Goal: Information Seeking & Learning: Learn about a topic

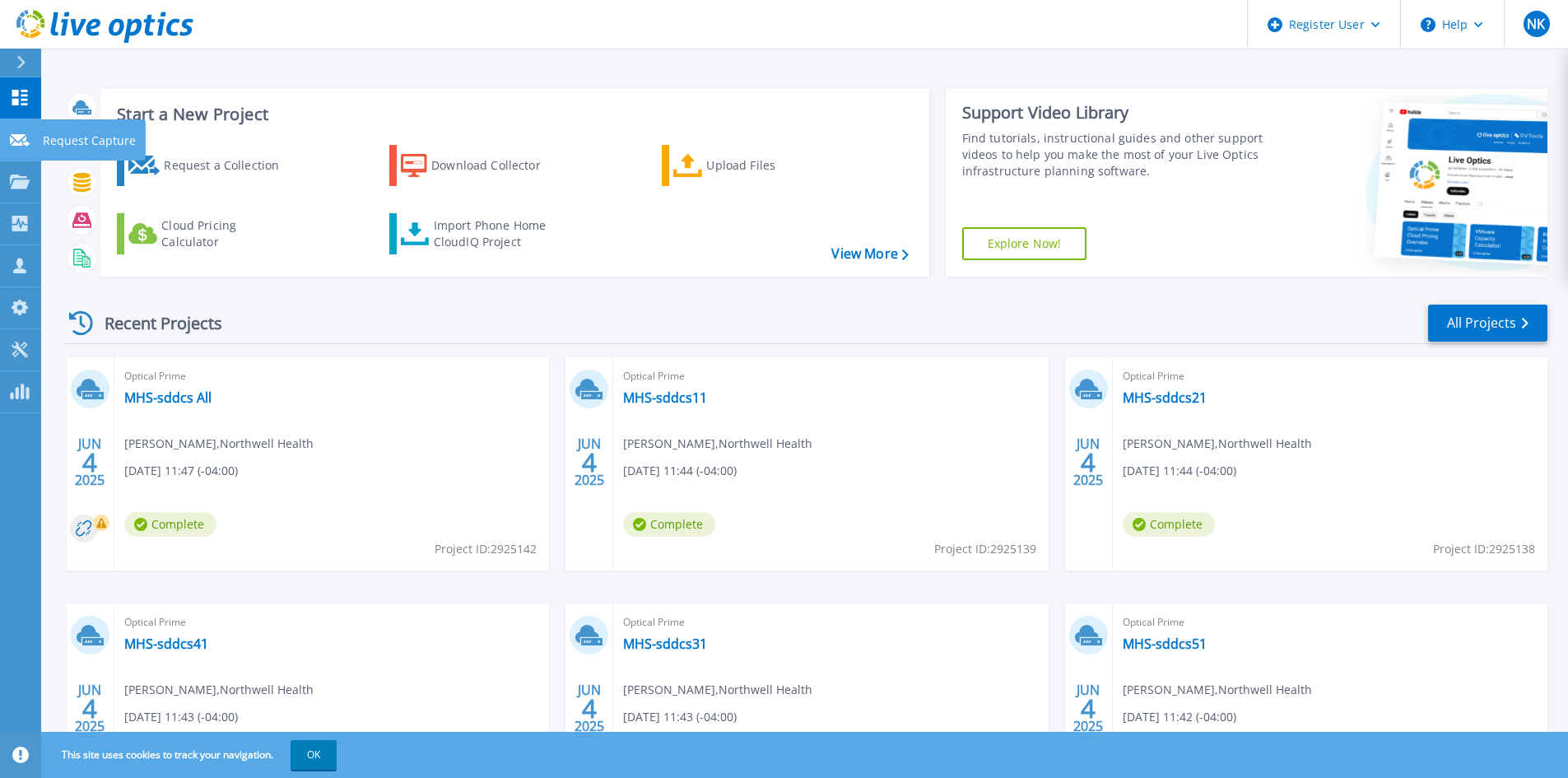
click at [20, 145] on icon at bounding box center [20, 140] width 20 height 12
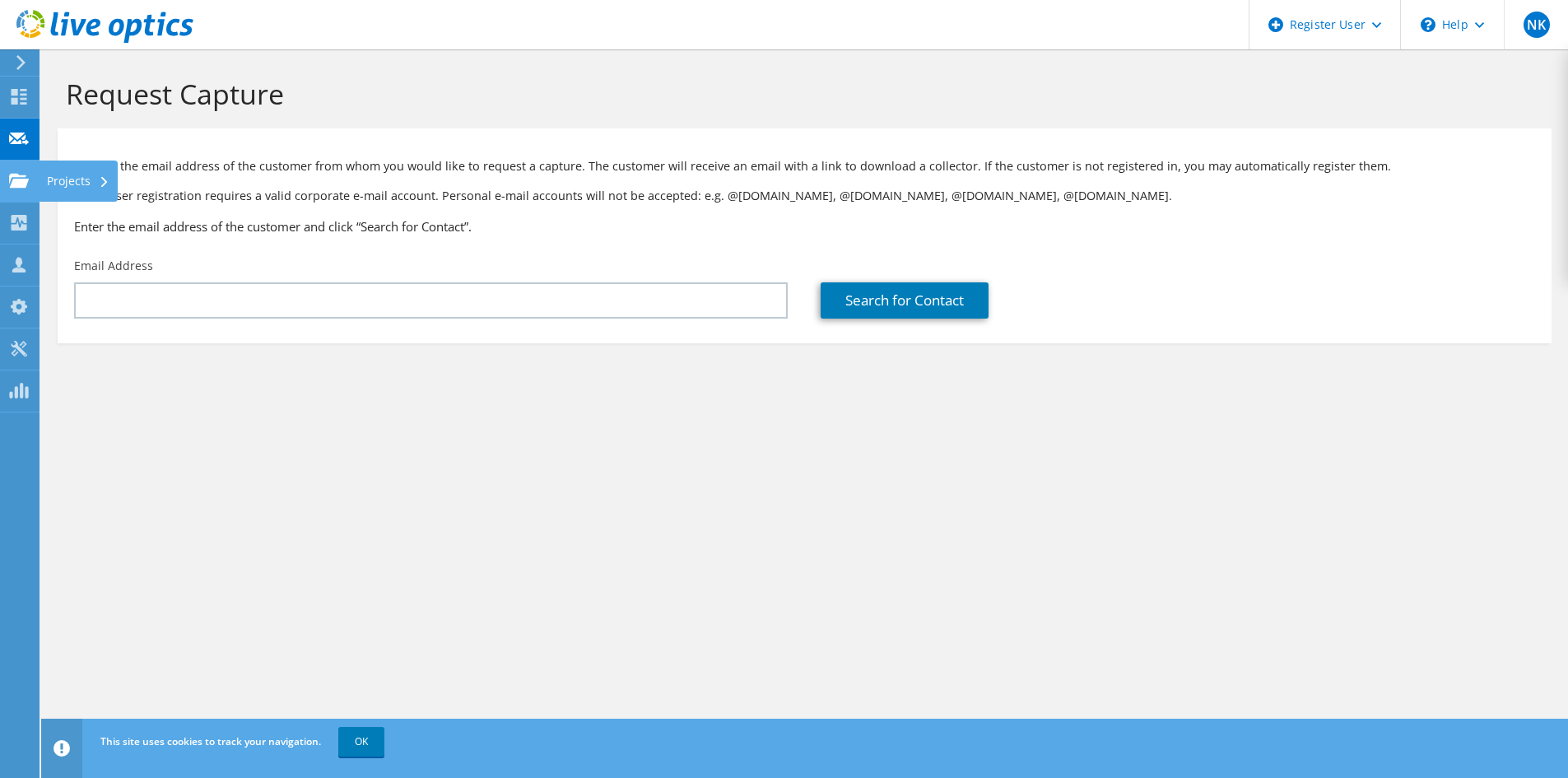
click at [92, 187] on div "Projects" at bounding box center [77, 181] width 79 height 41
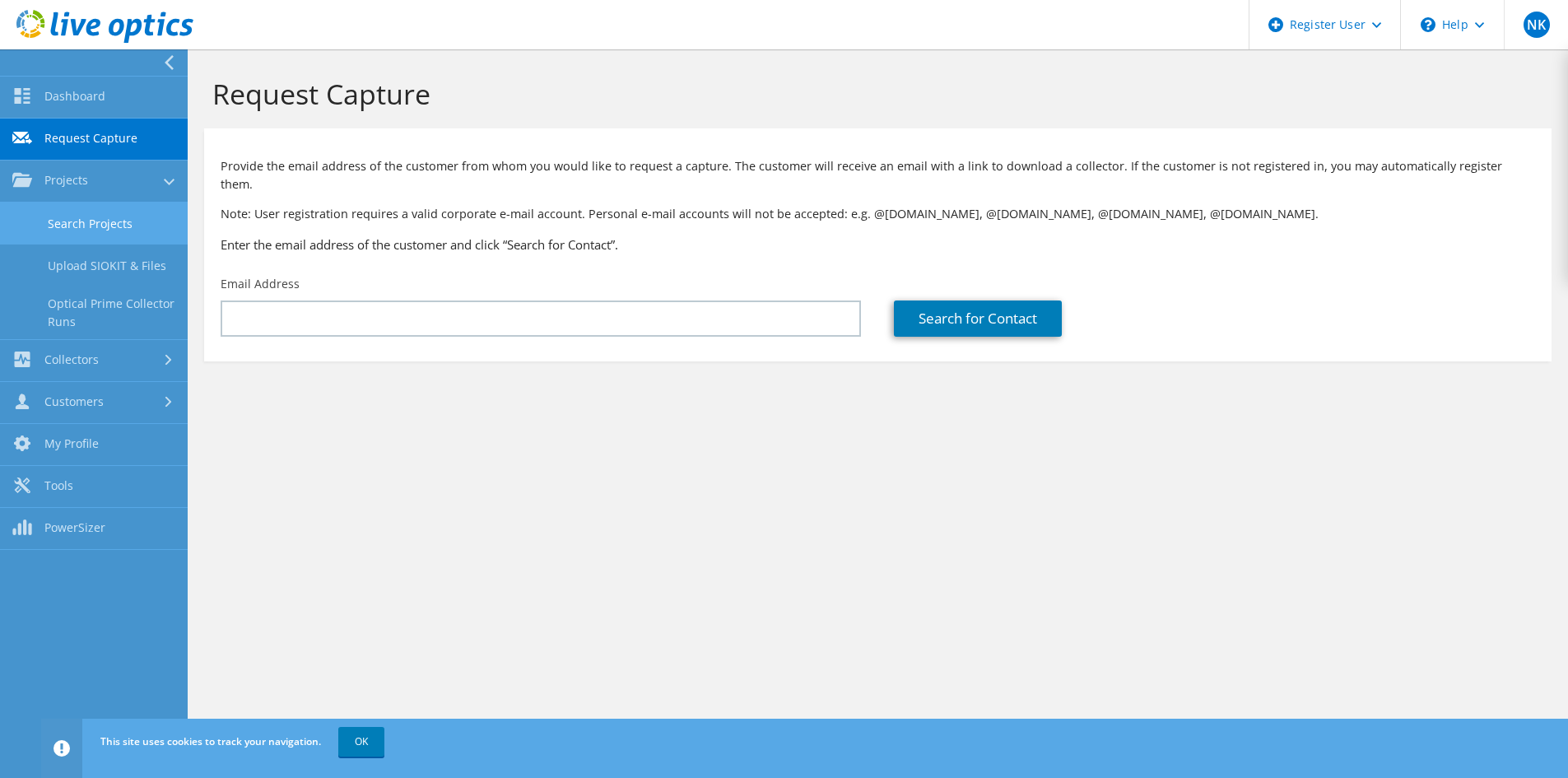
click at [110, 222] on link "Search Projects" at bounding box center [93, 223] width 187 height 42
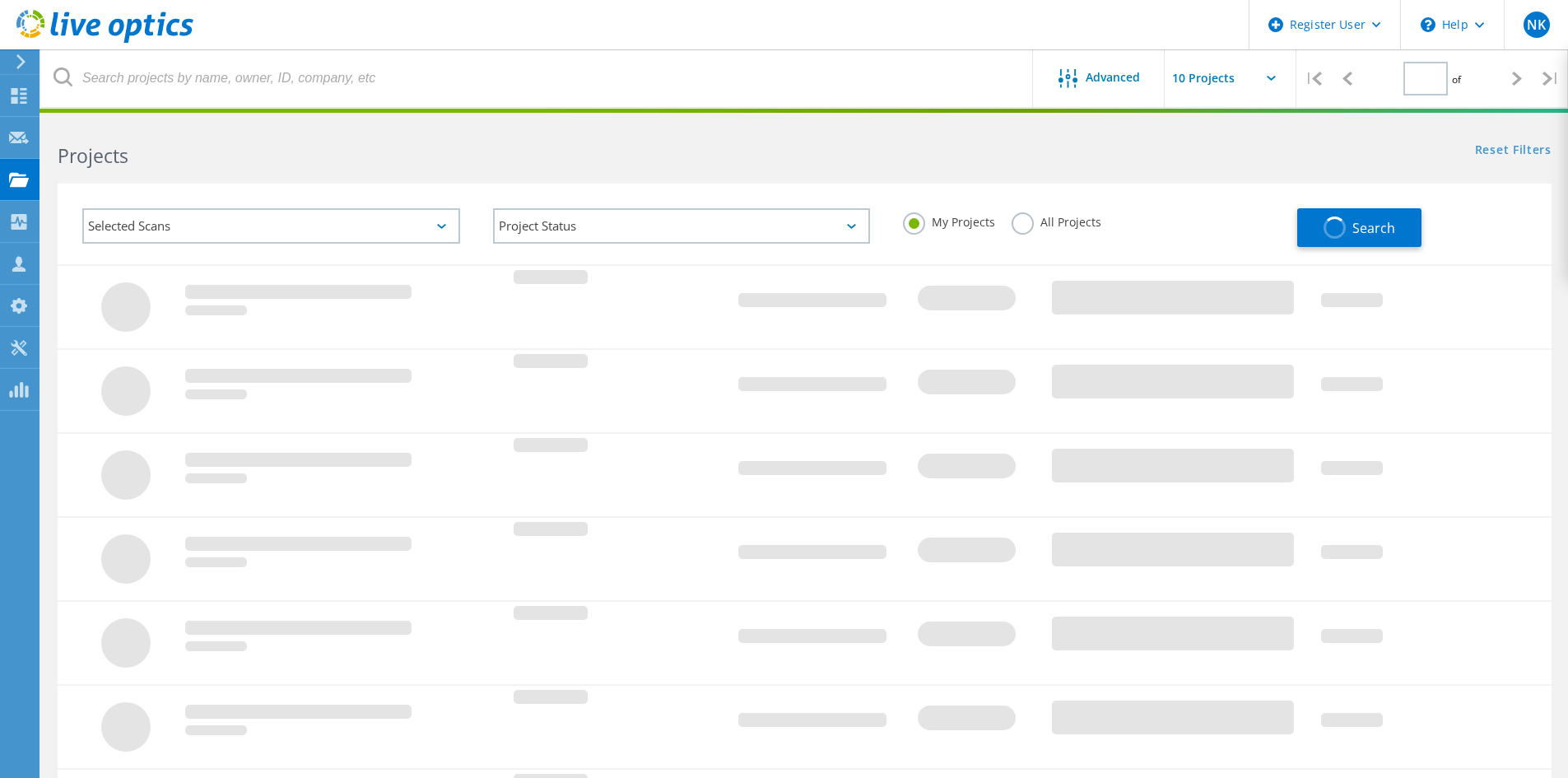
type input "1"
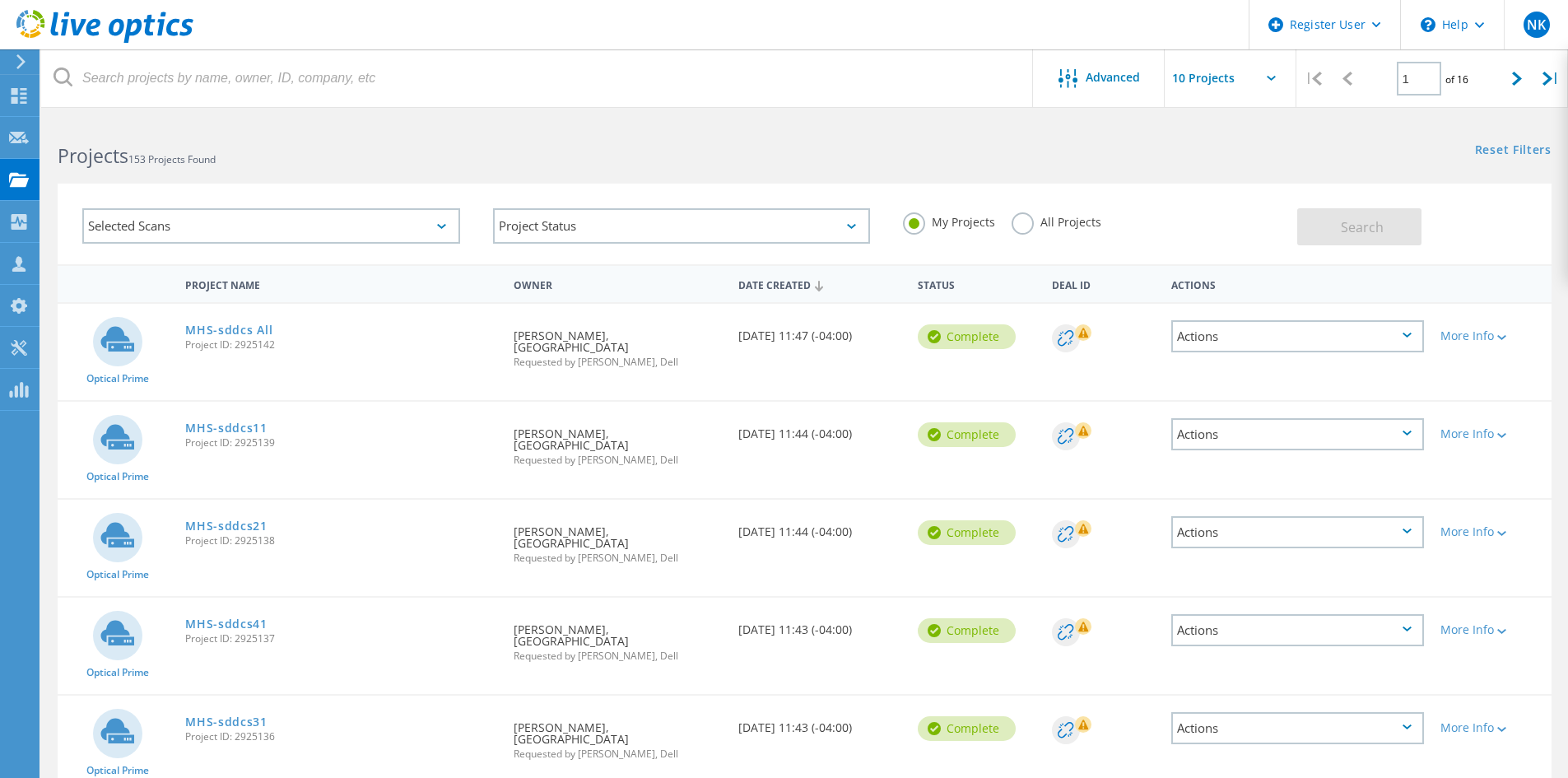
click at [1008, 222] on div "My Projects All Projects" at bounding box center [1091, 222] width 411 height 61
click at [1017, 217] on label "All Projects" at bounding box center [1057, 220] width 90 height 16
click at [0, 0] on input "All Projects" at bounding box center [0, 0] width 0 height 0
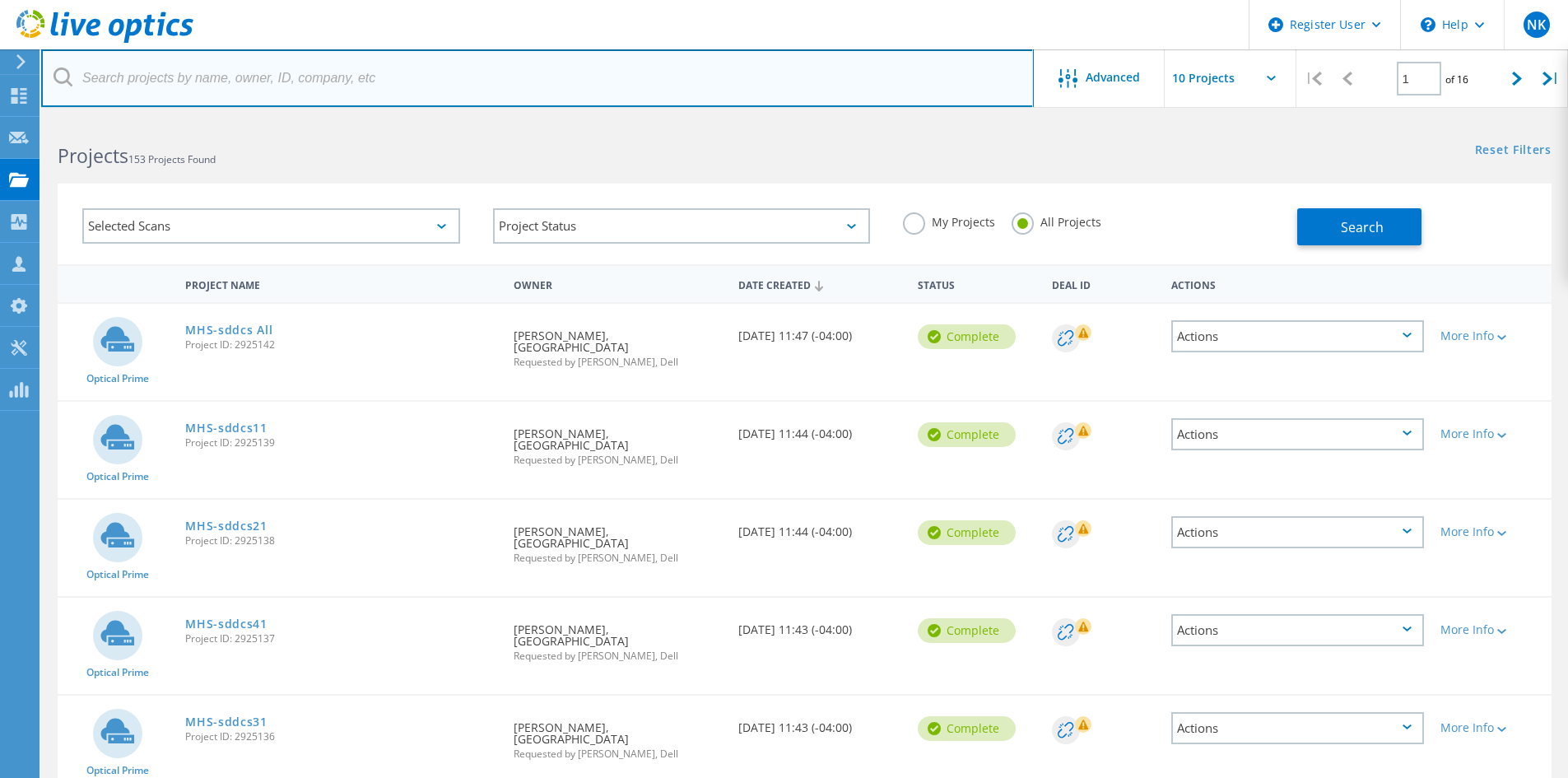
click at [164, 70] on input "text" at bounding box center [537, 77] width 993 height 57
paste input "3033766"
type input "3033766"
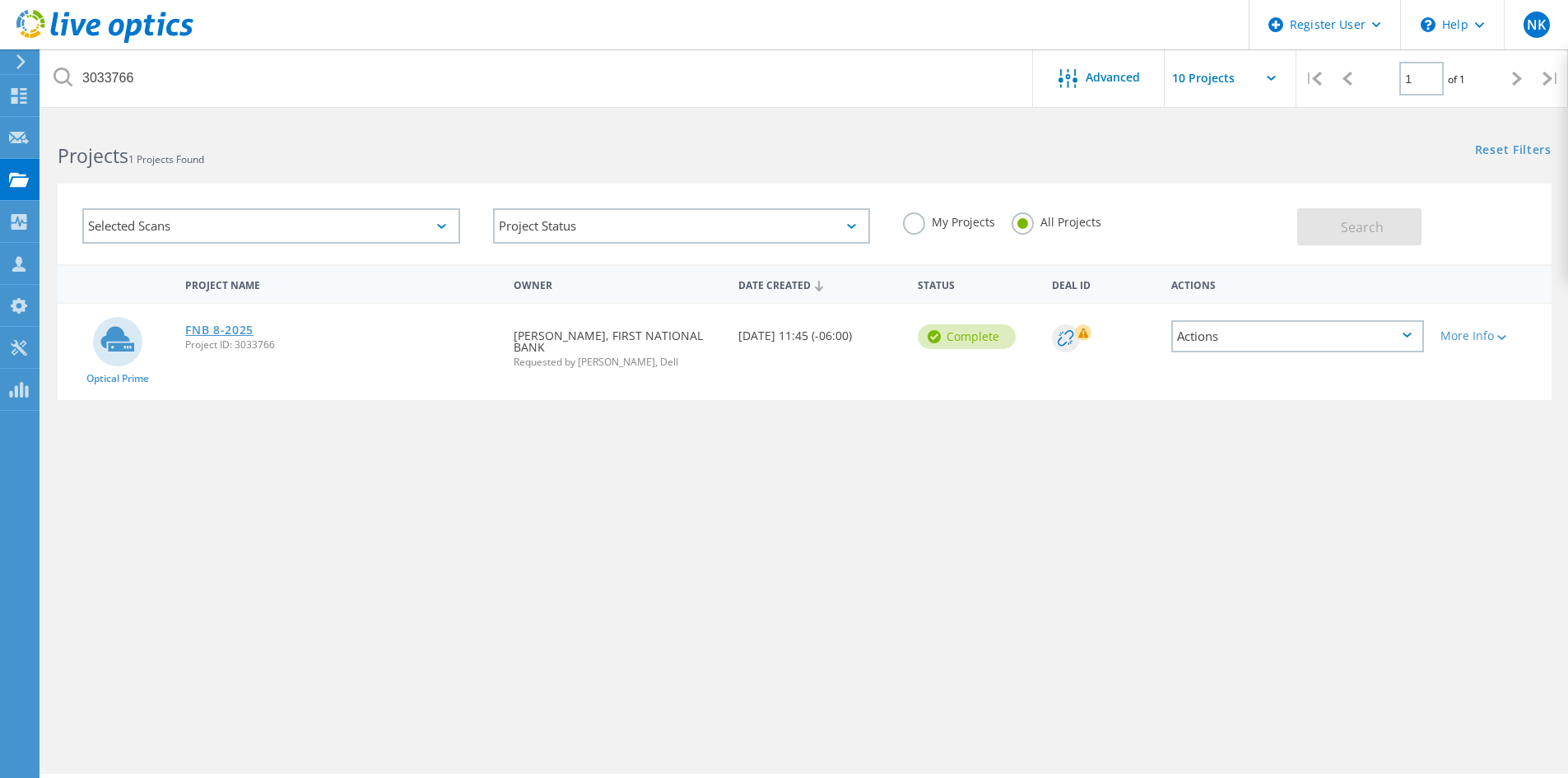
click at [224, 328] on link "FNB 8-2025" at bounding box center [219, 330] width 68 height 12
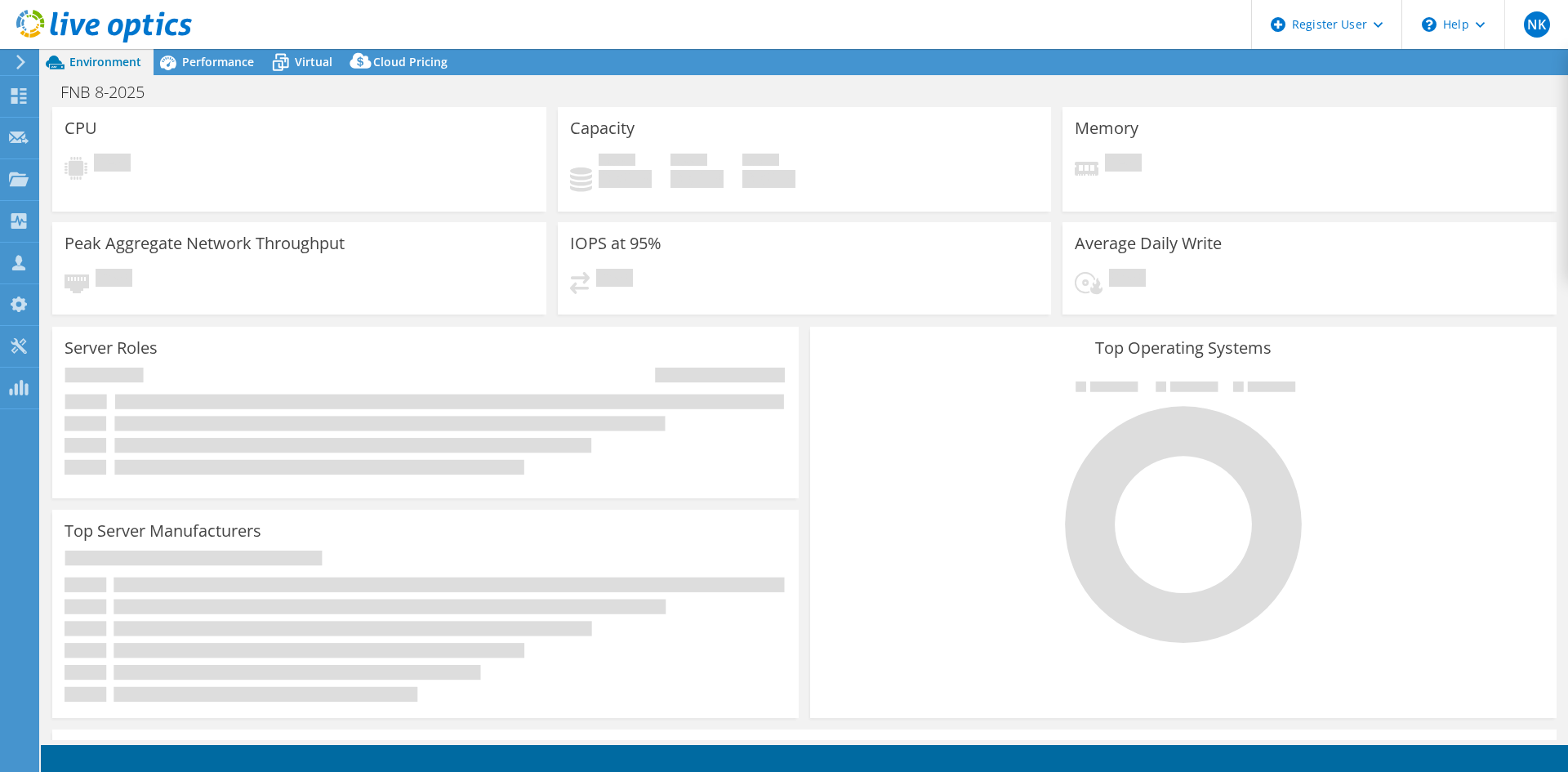
select select "USD"
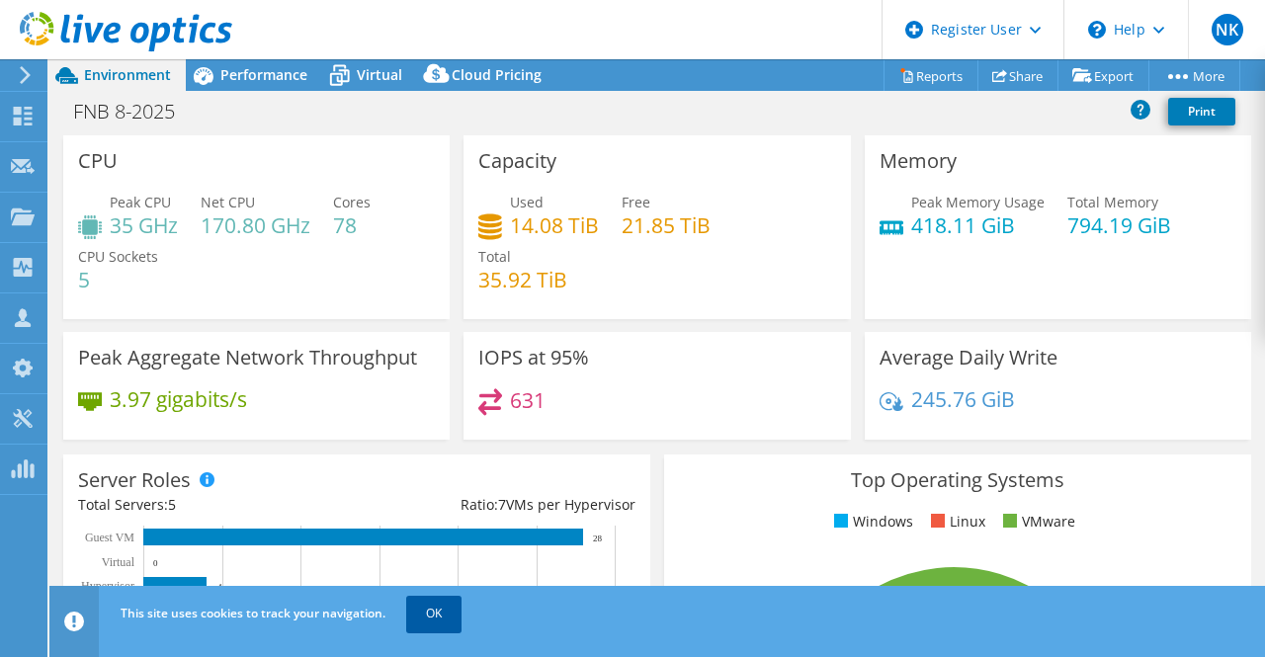
click at [441, 628] on link "OK" at bounding box center [433, 614] width 55 height 36
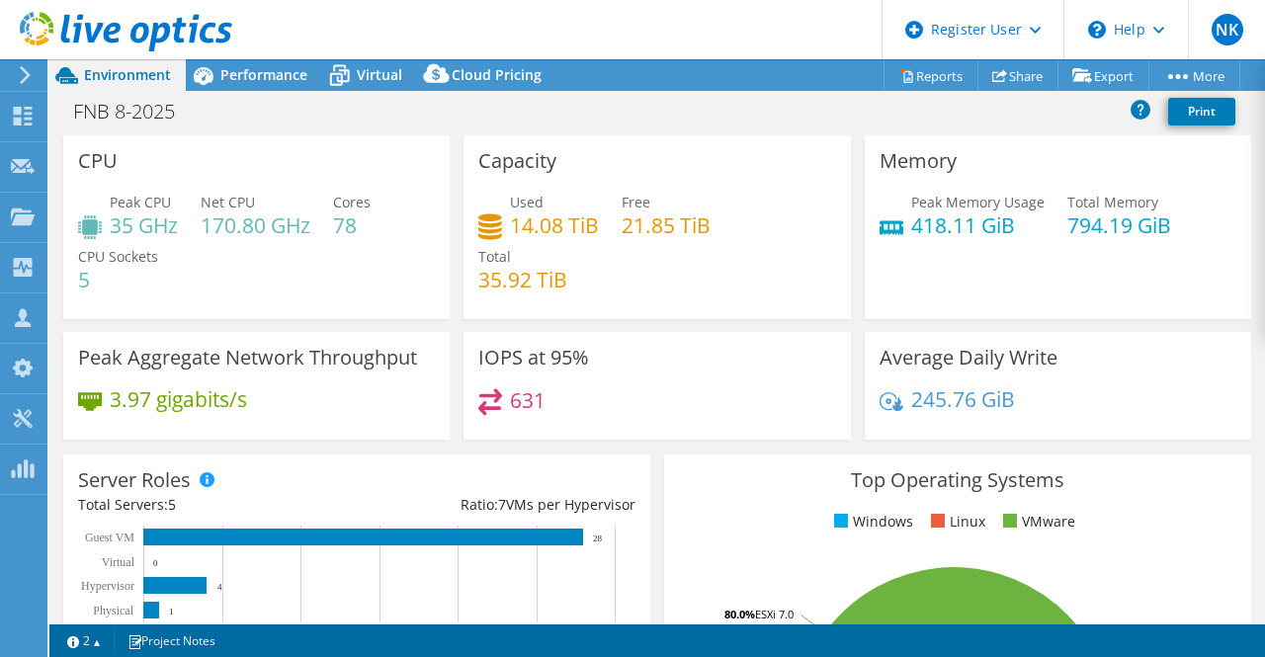
click at [379, 96] on div "FNB 8-2025 Print" at bounding box center [657, 111] width 1216 height 37
click at [372, 59] on div "Virtual" at bounding box center [369, 75] width 95 height 32
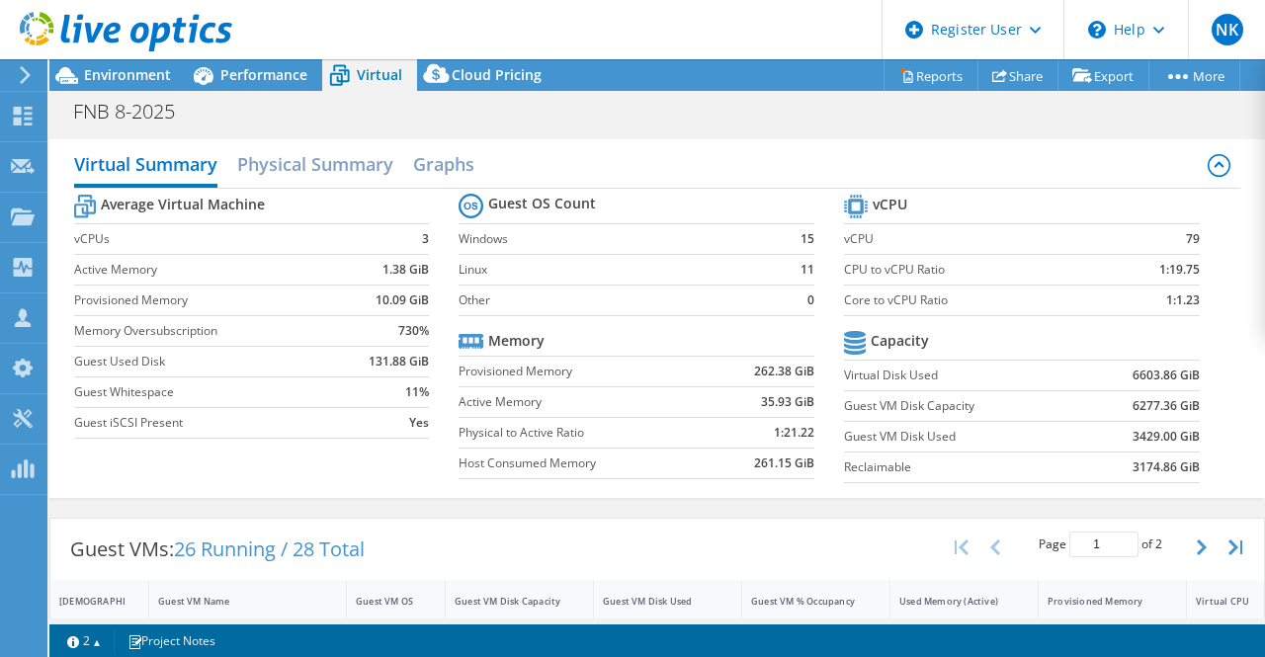
click at [372, 70] on span "Virtual" at bounding box center [379, 74] width 45 height 19
drag, startPoint x: 1116, startPoint y: 400, endPoint x: 1162, endPoint y: 409, distance: 47.3
click at [1162, 409] on td "6277.36 GiB" at bounding box center [1141, 405] width 115 height 31
copy b "6277.36"
click at [267, 78] on span "Performance" at bounding box center [263, 74] width 87 height 19
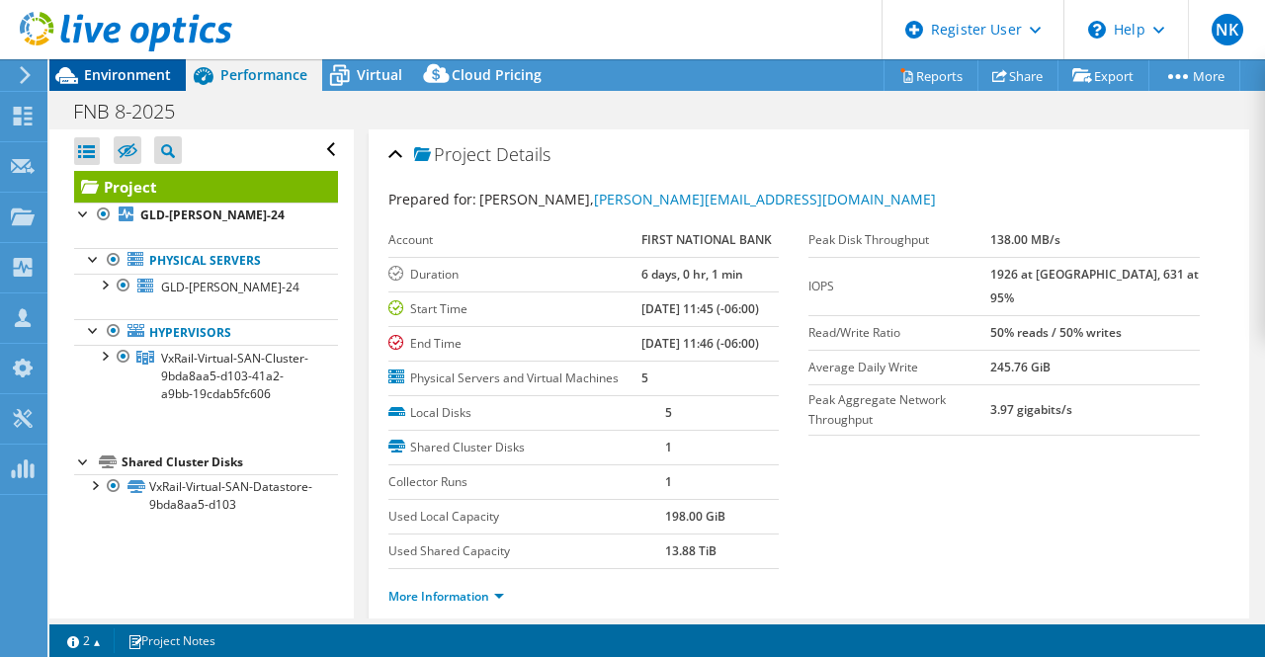
click at [154, 79] on span "Environment" at bounding box center [127, 74] width 87 height 19
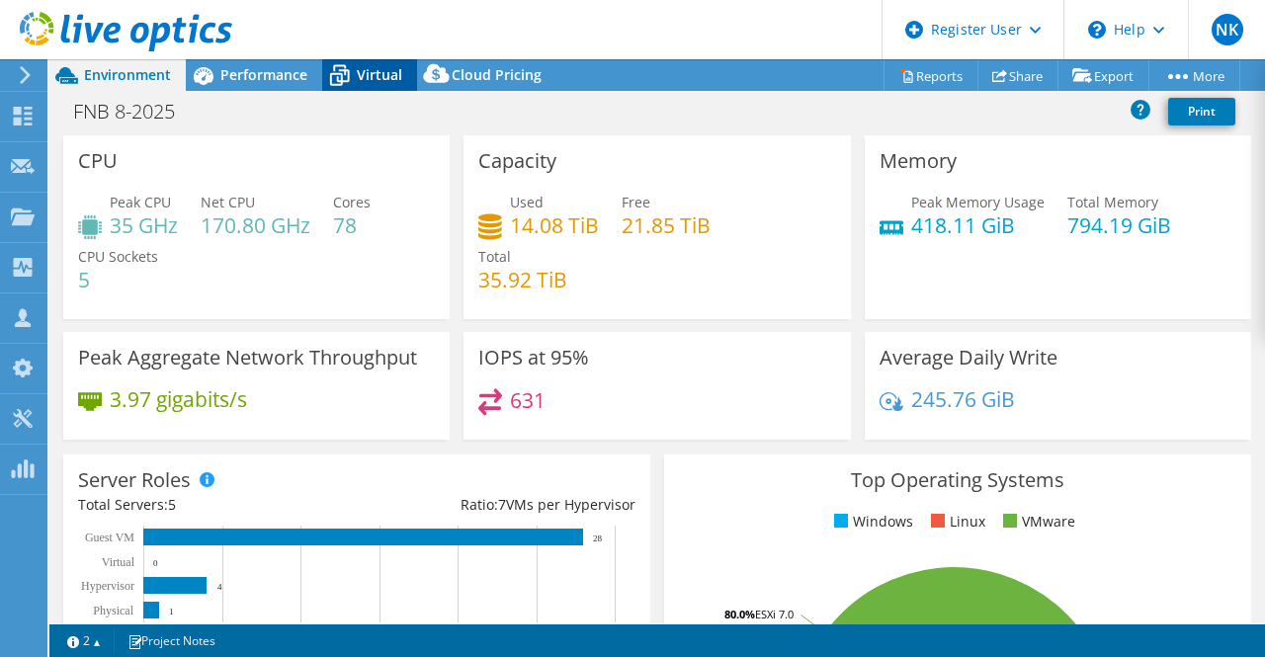
click at [365, 68] on span "Virtual" at bounding box center [379, 74] width 45 height 19
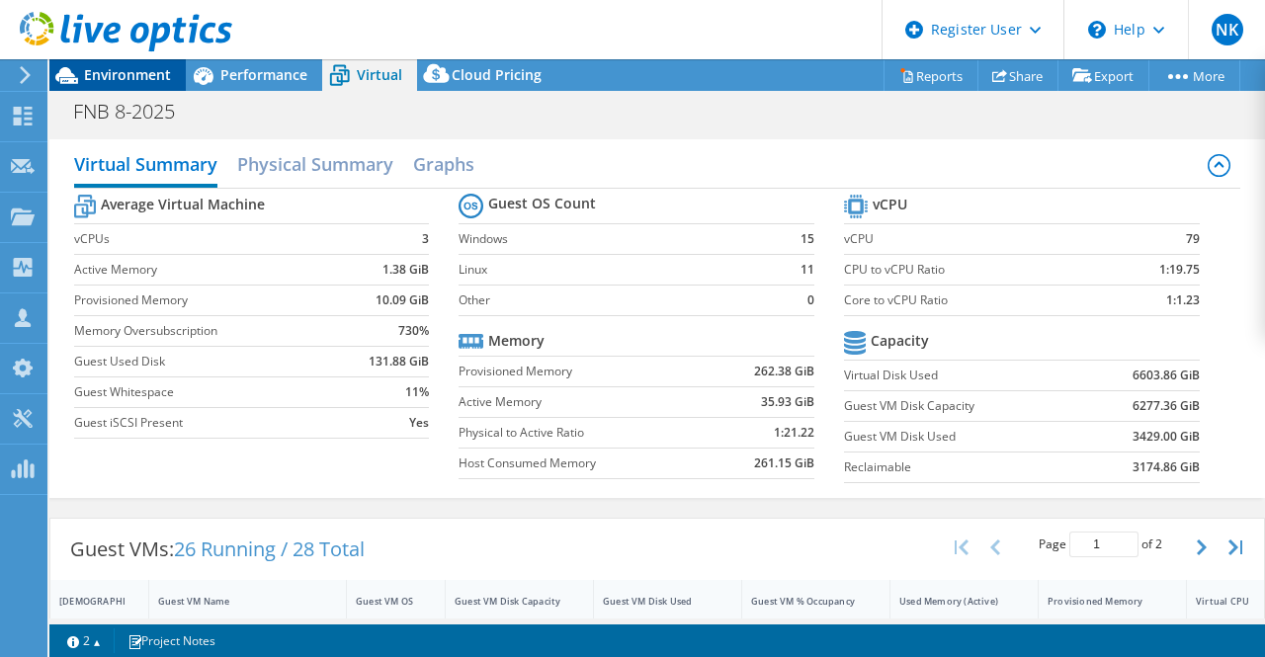
click at [119, 80] on span "Environment" at bounding box center [127, 74] width 87 height 19
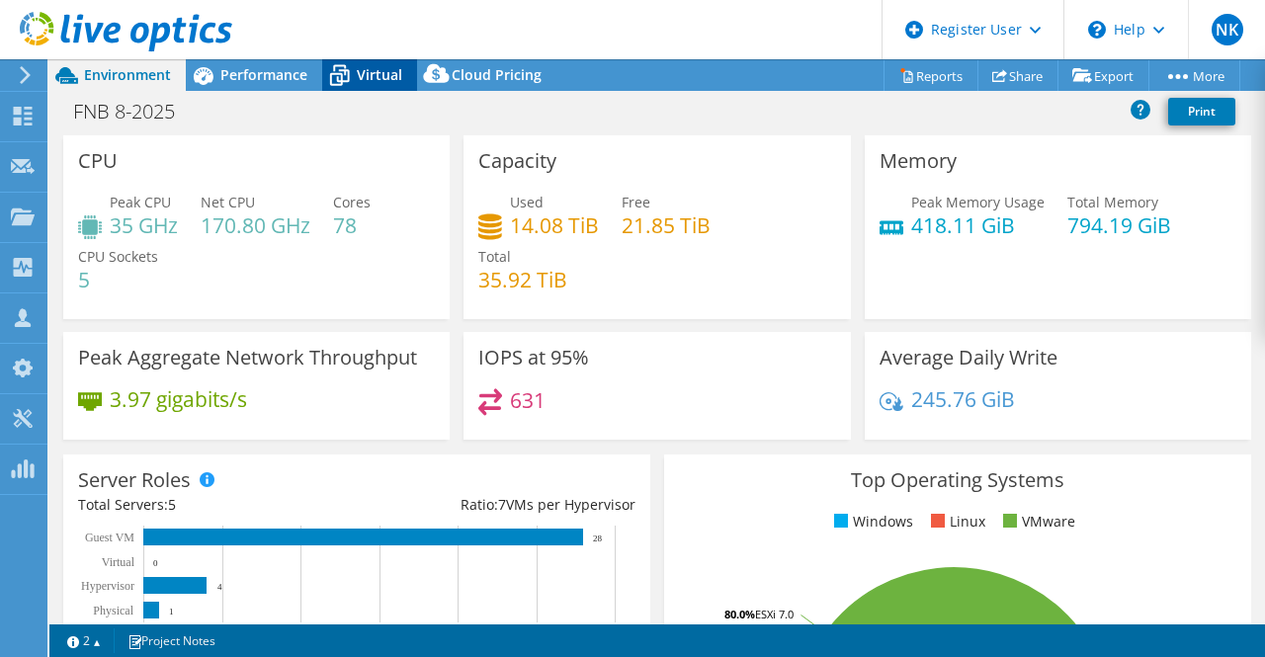
click at [362, 70] on span "Virtual" at bounding box center [379, 74] width 45 height 19
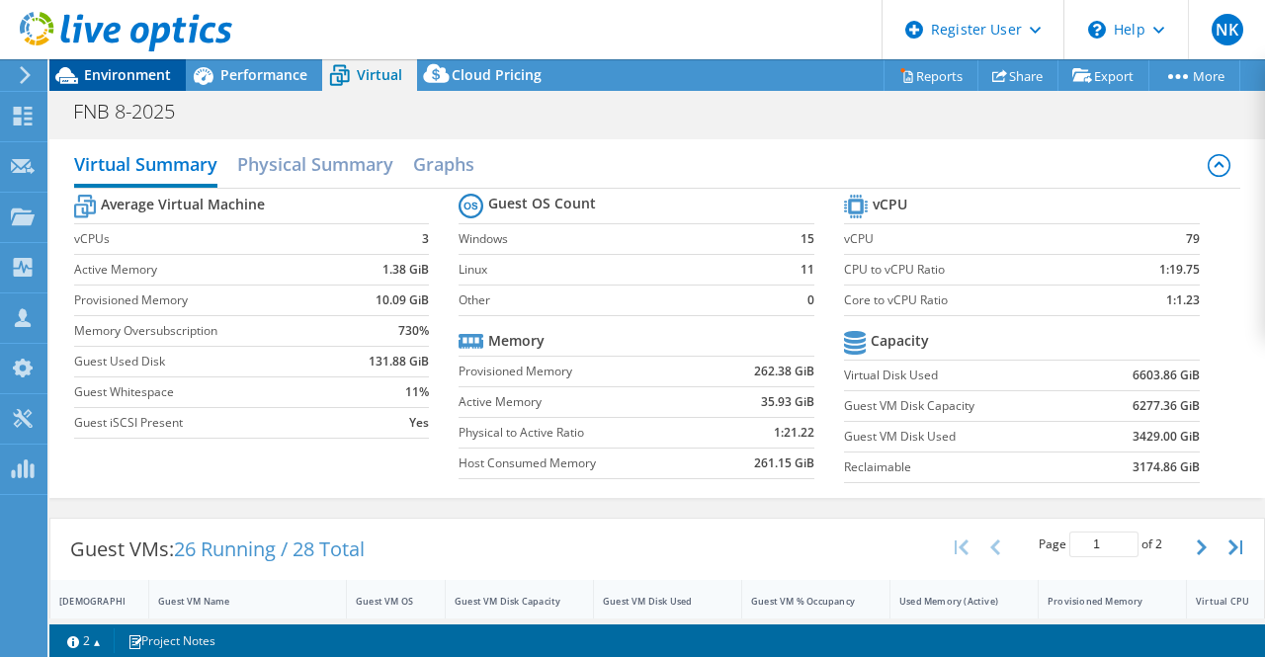
click at [137, 82] on span "Environment" at bounding box center [127, 74] width 87 height 19
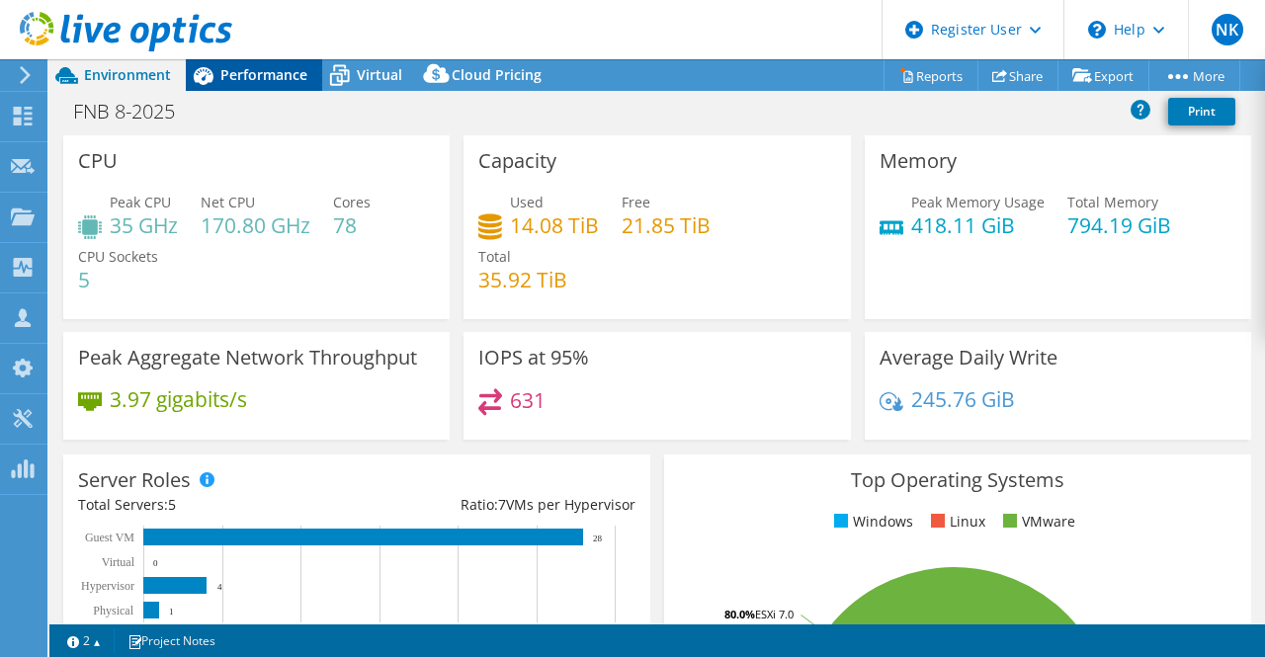
click at [259, 74] on span "Performance" at bounding box center [263, 74] width 87 height 19
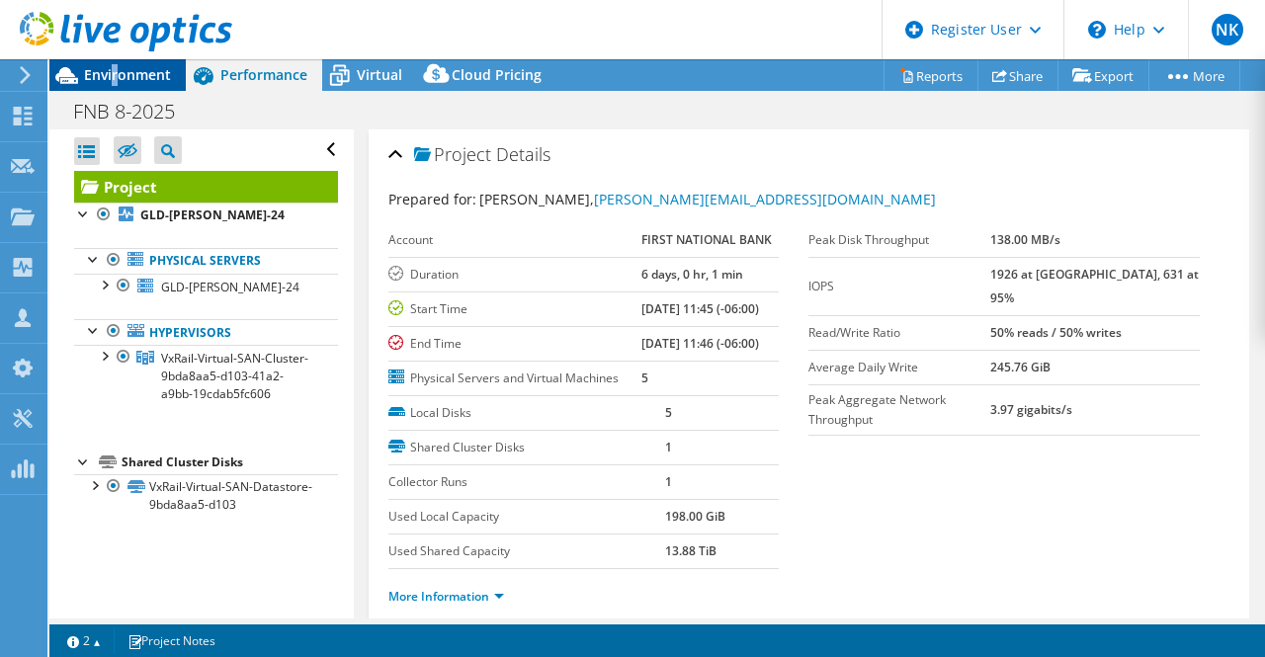
click at [116, 72] on span "Environment" at bounding box center [127, 74] width 87 height 19
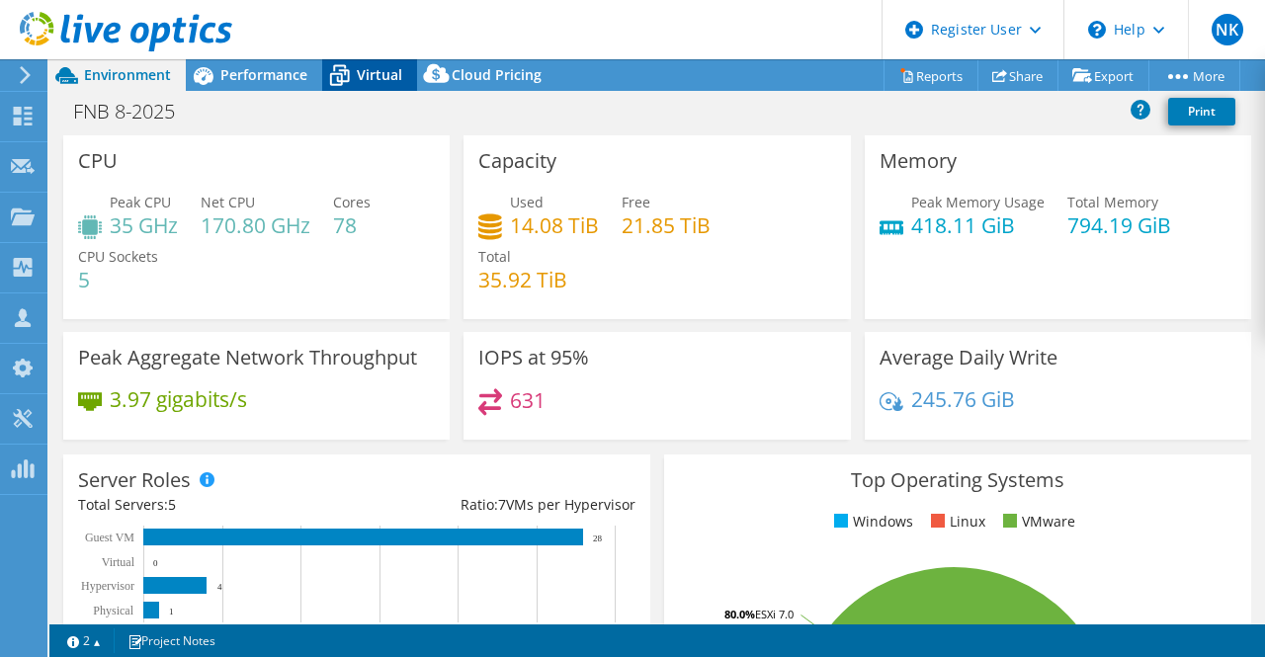
click at [372, 82] on span "Virtual" at bounding box center [379, 74] width 45 height 19
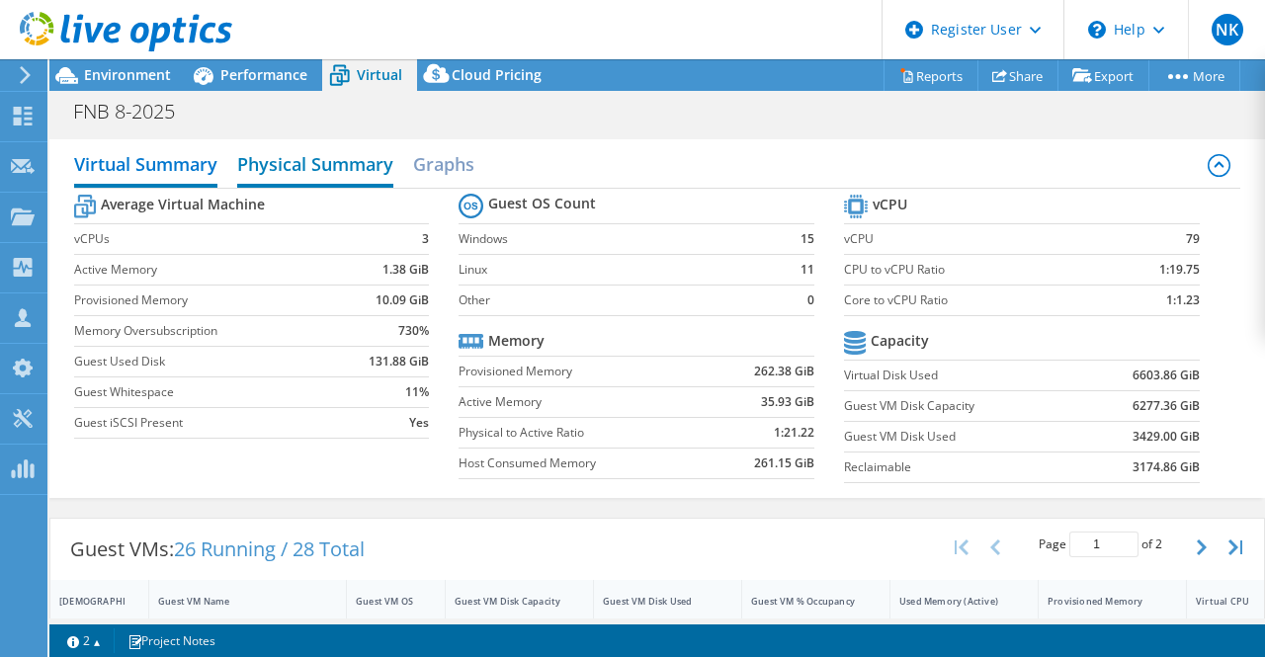
click at [320, 167] on h2 "Physical Summary" at bounding box center [315, 165] width 156 height 43
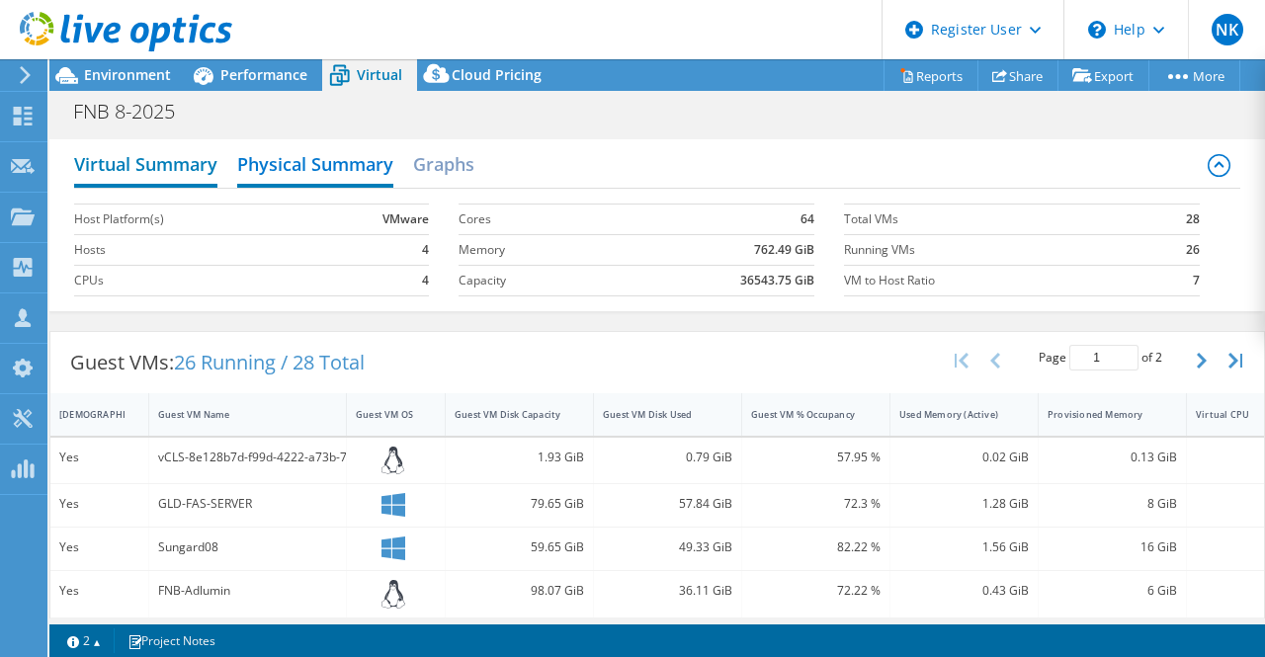
click at [156, 171] on h2 "Virtual Summary" at bounding box center [145, 165] width 143 height 43
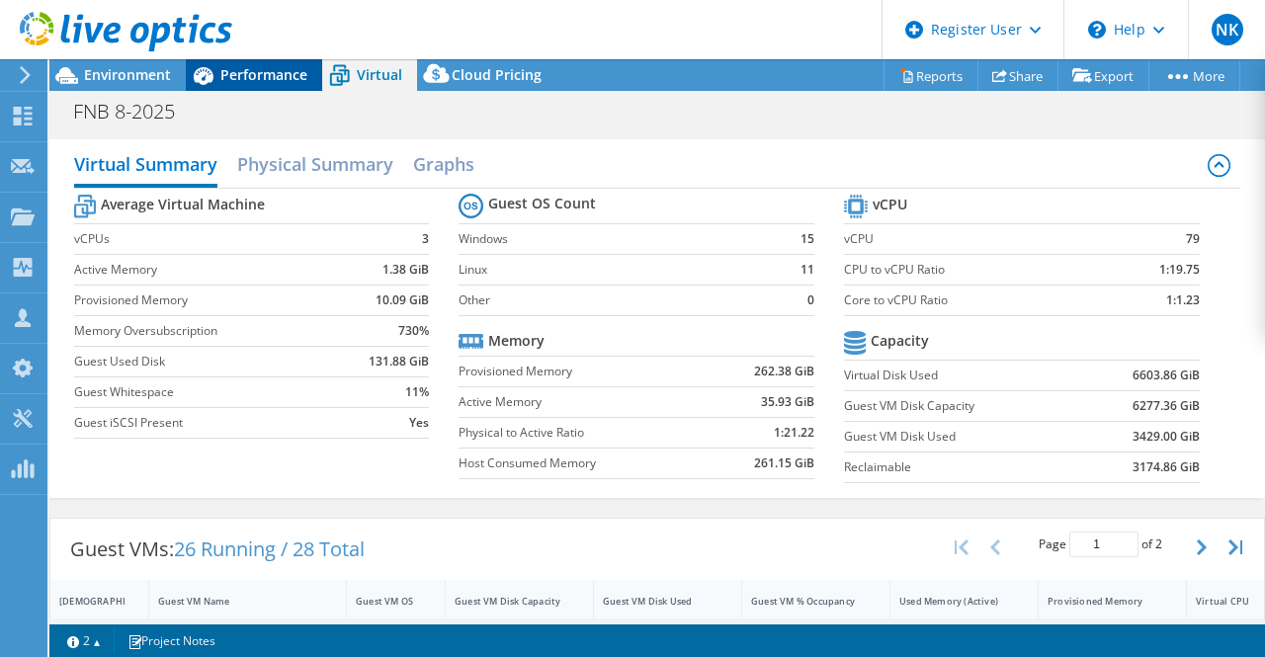
click at [261, 72] on span "Performance" at bounding box center [263, 74] width 87 height 19
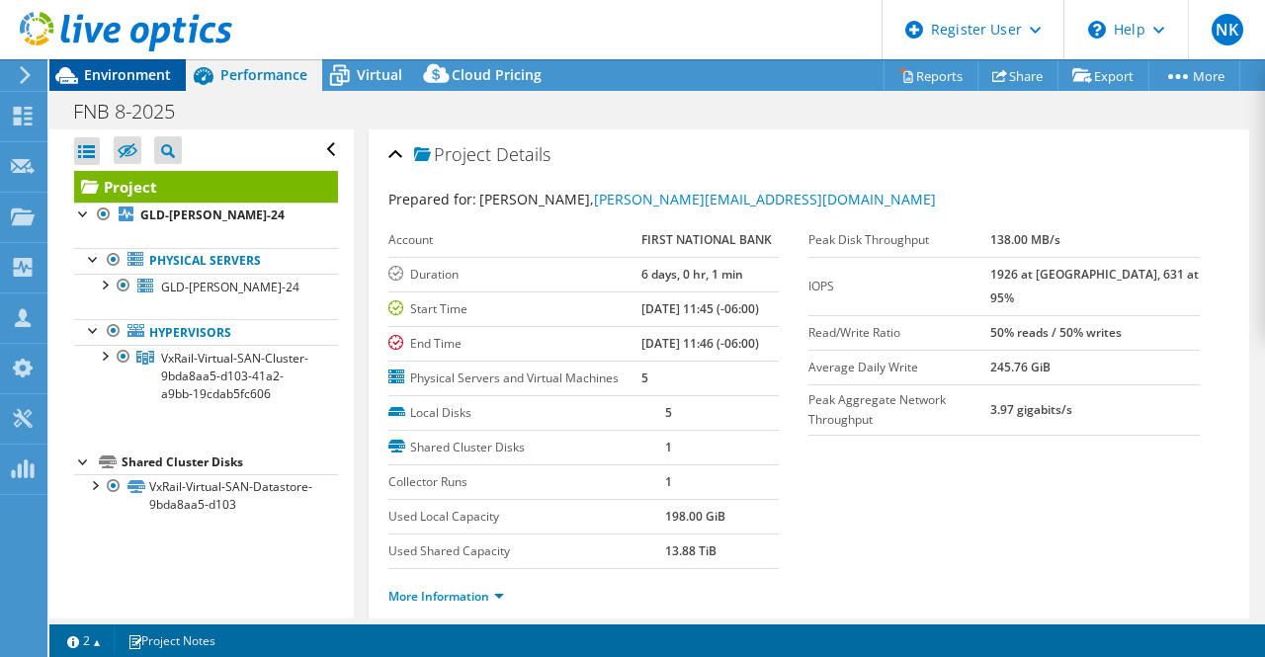
click at [125, 68] on span "Environment" at bounding box center [127, 74] width 87 height 19
